Goal: Use online tool/utility: Utilize a website feature to perform a specific function

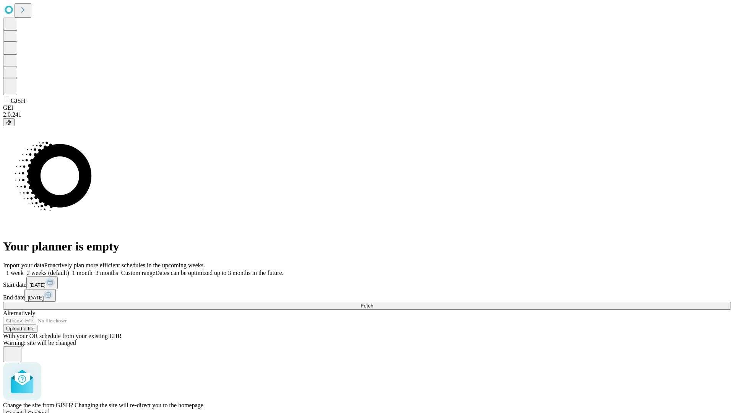
click at [46, 410] on span "Confirm" at bounding box center [37, 413] width 18 height 6
click at [24, 270] on label "1 week" at bounding box center [13, 273] width 21 height 7
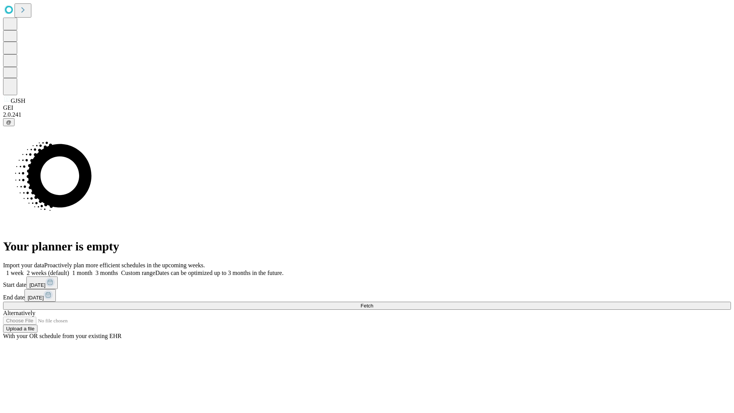
click at [373, 303] on span "Fetch" at bounding box center [367, 306] width 13 height 6
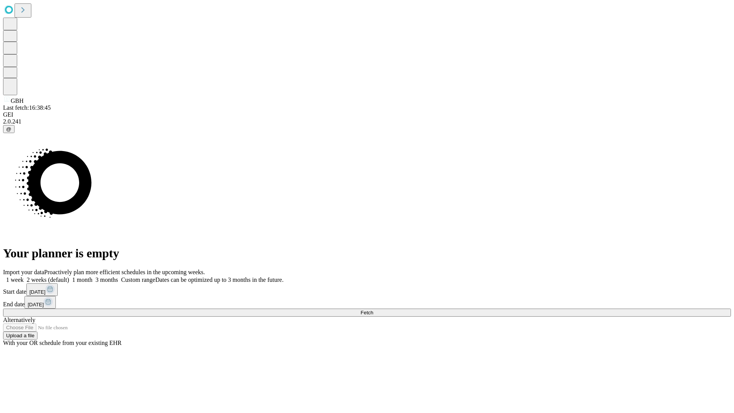
click at [24, 276] on label "1 week" at bounding box center [13, 279] width 21 height 7
click at [373, 310] on span "Fetch" at bounding box center [367, 313] width 13 height 6
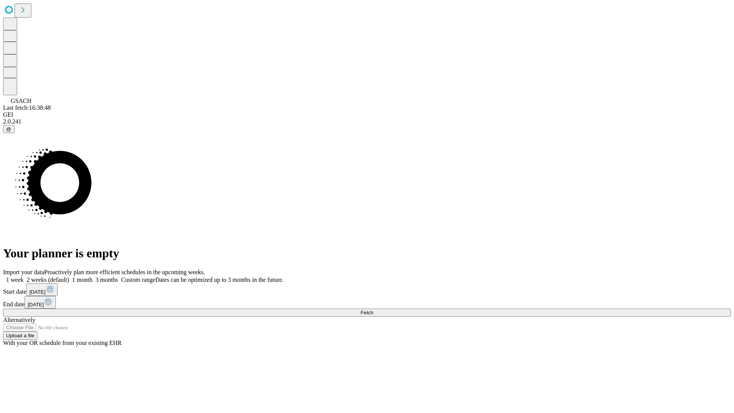
click at [24, 276] on label "1 week" at bounding box center [13, 279] width 21 height 7
click at [373, 310] on span "Fetch" at bounding box center [367, 313] width 13 height 6
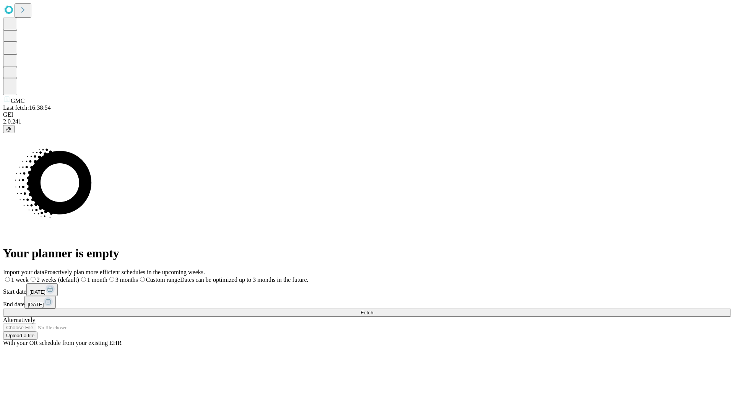
click at [29, 276] on label "1 week" at bounding box center [16, 279] width 26 height 7
click at [373, 310] on span "Fetch" at bounding box center [367, 313] width 13 height 6
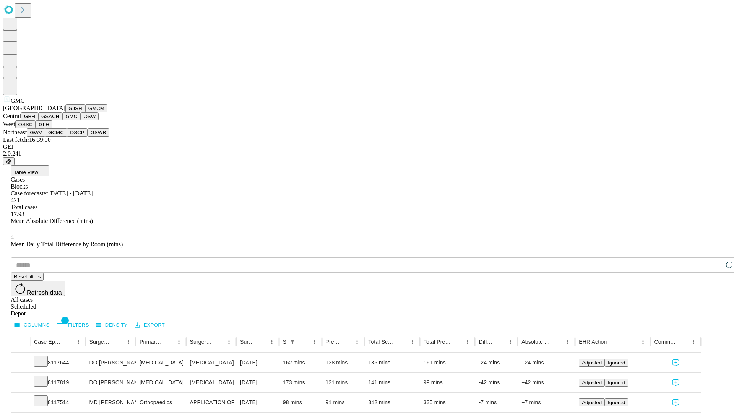
click at [81, 120] on button "OSW" at bounding box center [90, 116] width 18 height 8
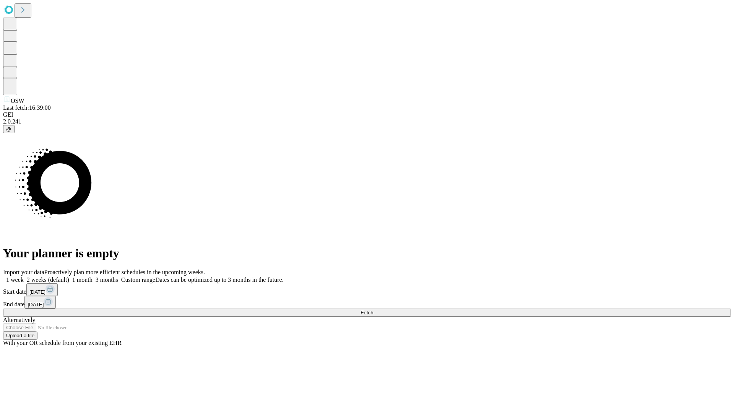
click at [24, 276] on label "1 week" at bounding box center [13, 279] width 21 height 7
click at [373, 310] on span "Fetch" at bounding box center [367, 313] width 13 height 6
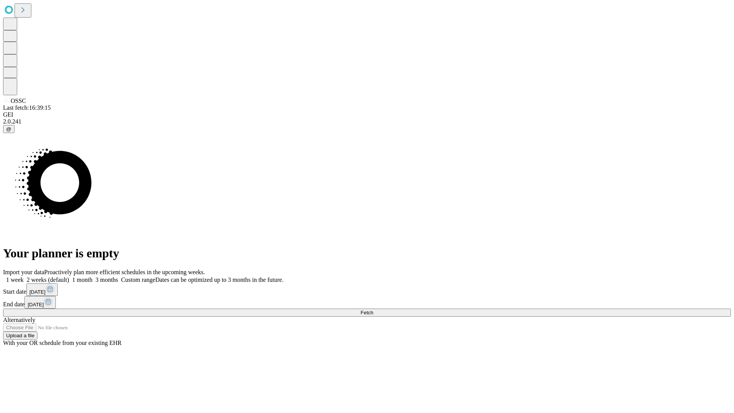
click at [24, 276] on label "1 week" at bounding box center [13, 279] width 21 height 7
click at [373, 310] on span "Fetch" at bounding box center [367, 313] width 13 height 6
click at [24, 276] on label "1 week" at bounding box center [13, 279] width 21 height 7
click at [373, 310] on span "Fetch" at bounding box center [367, 313] width 13 height 6
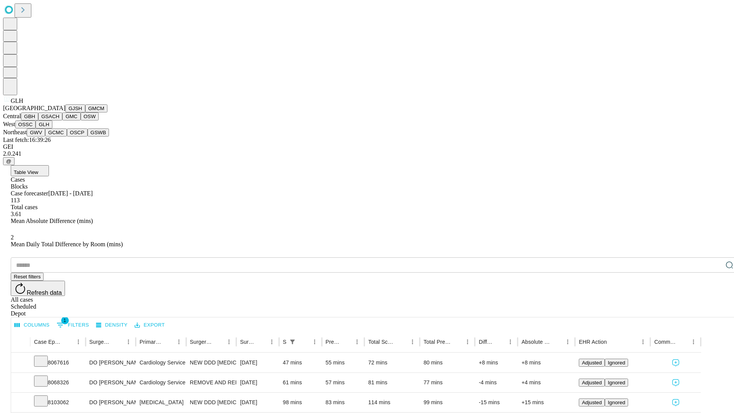
click at [45, 137] on button "GWV" at bounding box center [36, 132] width 18 height 8
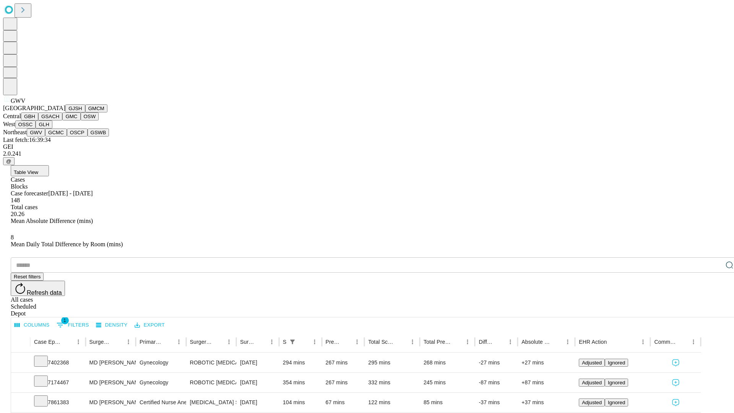
click at [59, 137] on button "GCMC" at bounding box center [56, 132] width 22 height 8
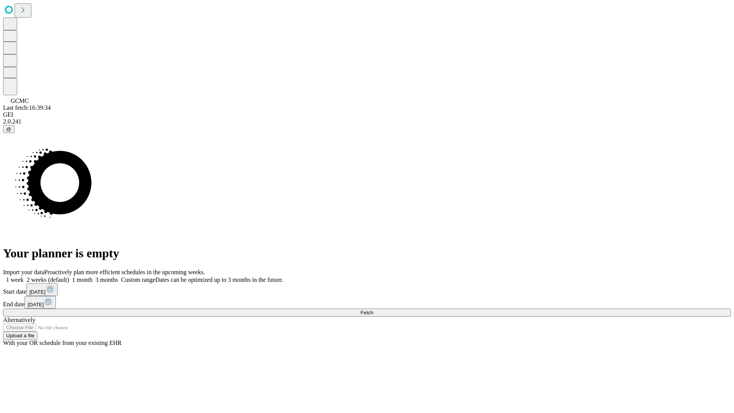
click at [24, 276] on label "1 week" at bounding box center [13, 279] width 21 height 7
click at [373, 310] on span "Fetch" at bounding box center [367, 313] width 13 height 6
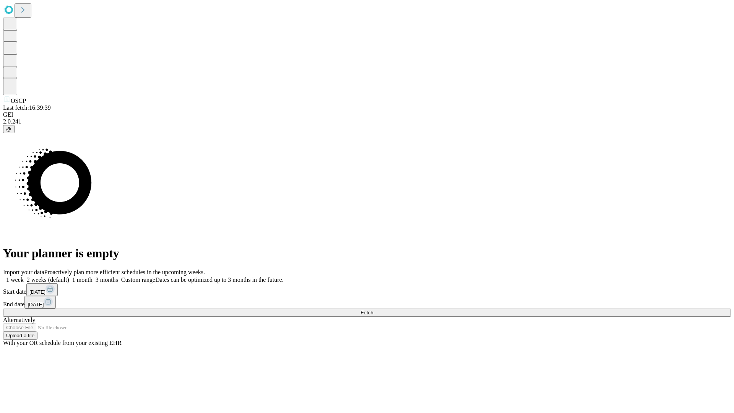
click at [24, 276] on label "1 week" at bounding box center [13, 279] width 21 height 7
click at [373, 310] on span "Fetch" at bounding box center [367, 313] width 13 height 6
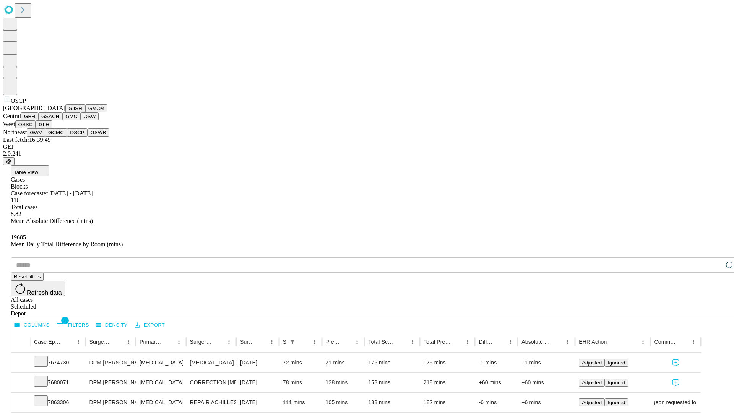
click at [88, 137] on button "GSWB" at bounding box center [99, 132] width 22 height 8
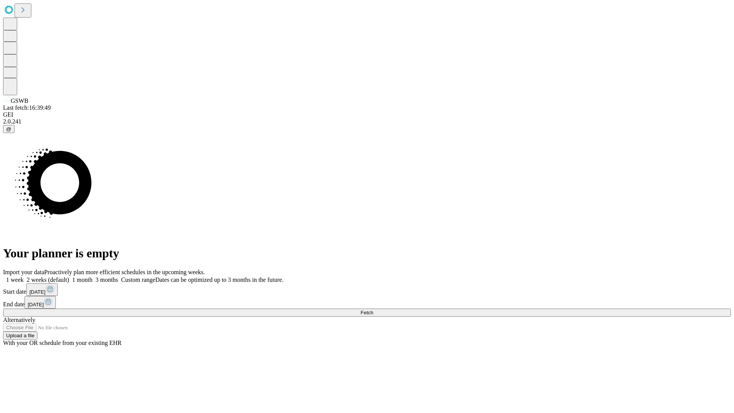
click at [24, 276] on label "1 week" at bounding box center [13, 279] width 21 height 7
click at [373, 310] on span "Fetch" at bounding box center [367, 313] width 13 height 6
